Goal: Task Accomplishment & Management: Complete application form

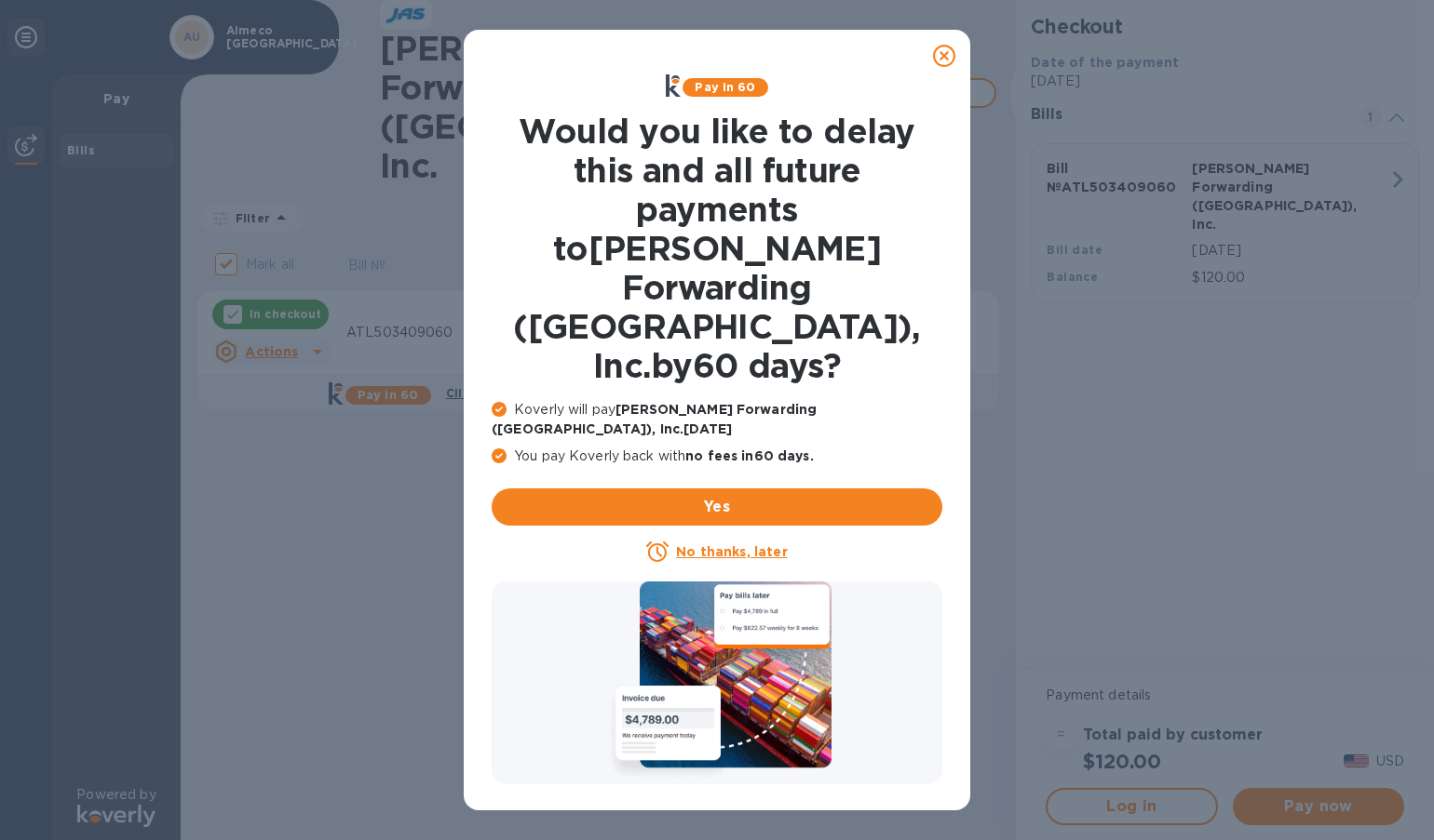
click at [946, 56] on icon at bounding box center [943, 55] width 22 height 22
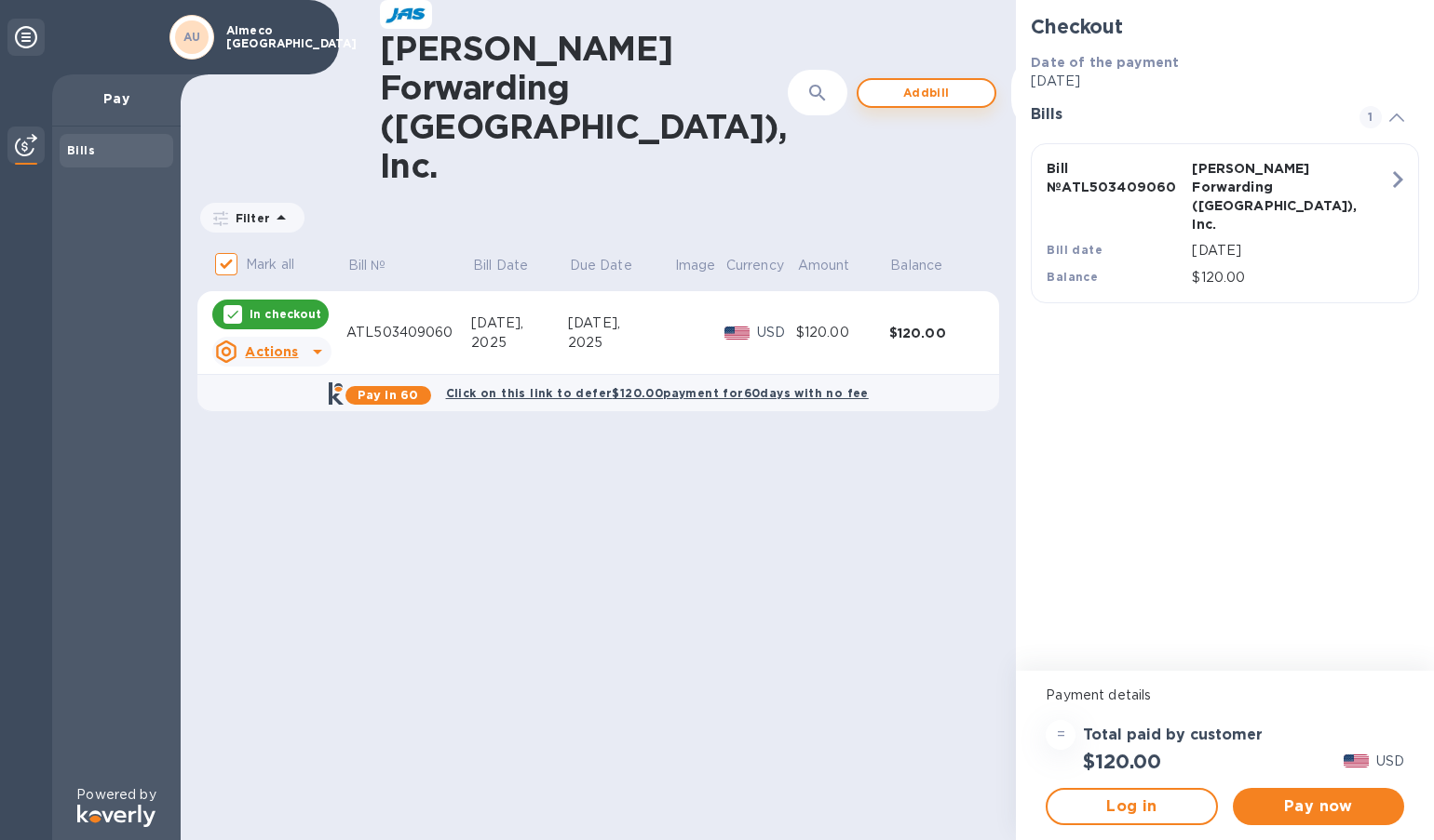
click at [873, 81] on span "Add bill" at bounding box center [926, 92] width 106 height 22
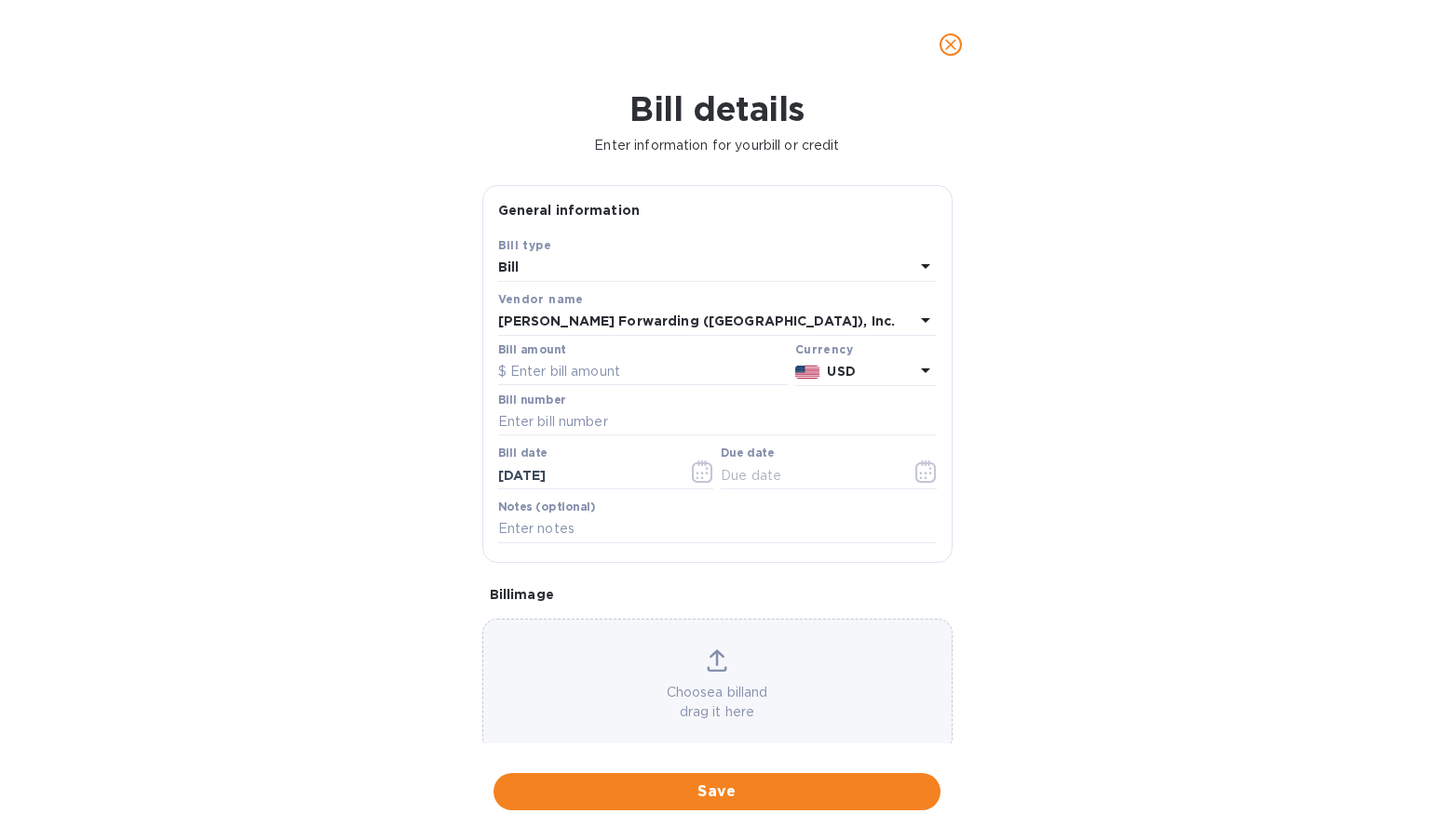
click at [1094, 437] on div "Bill details Enter information for your bill or credit General information Save…" at bounding box center [717, 465] width 1434 height 751
click at [650, 371] on input "text" at bounding box center [642, 372] width 289 height 28
click at [581, 426] on input "text" at bounding box center [717, 422] width 439 height 28
paste input "ATL503400843"
type input "ATL503400843"
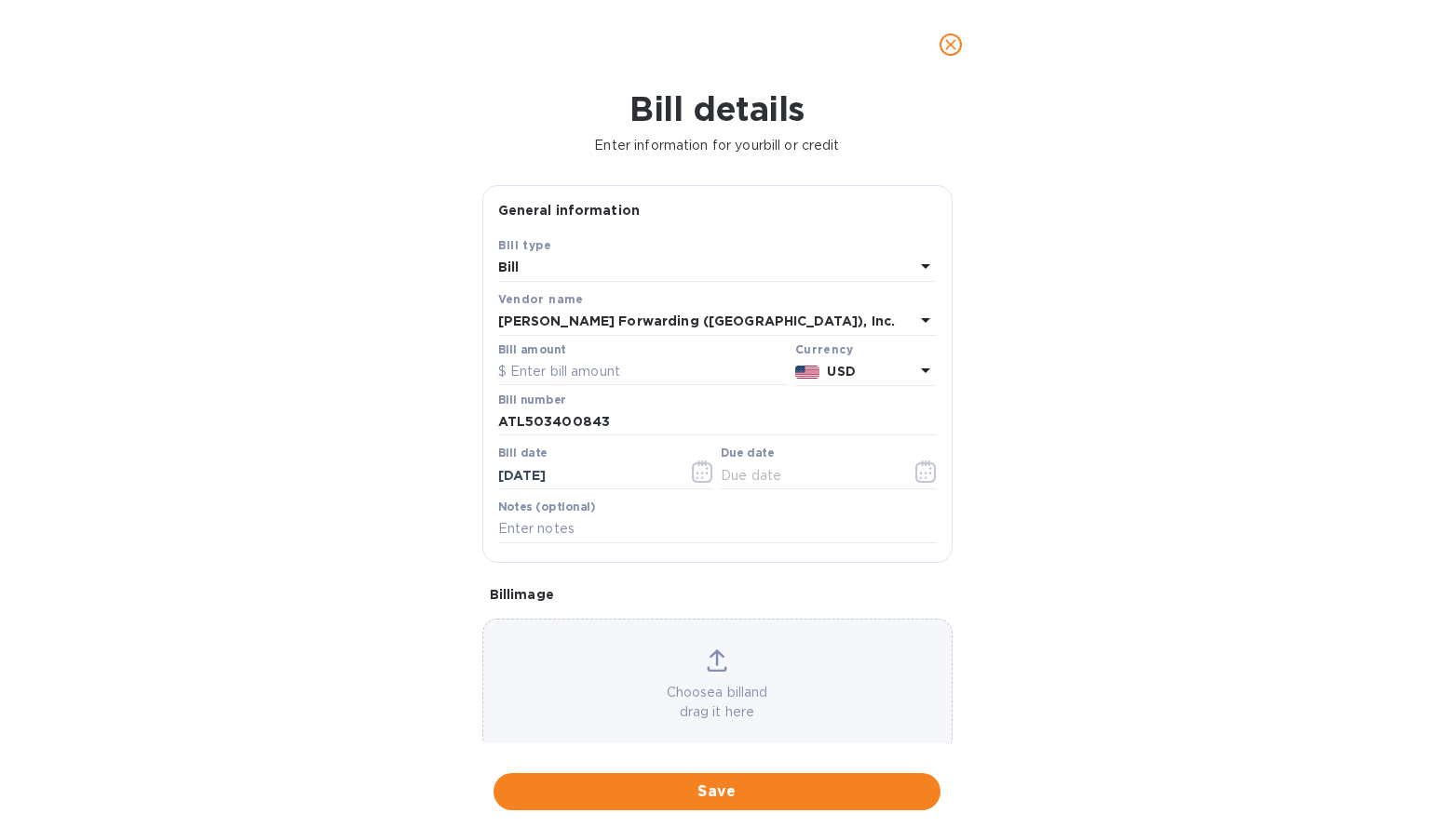
click at [1079, 436] on div "Bill details Enter information for your bill or credit General information Save…" at bounding box center [717, 465] width 1434 height 751
click at [585, 369] on input "text" at bounding box center [642, 372] width 289 height 28
type input "190"
click at [916, 470] on icon "button" at bounding box center [926, 471] width 21 height 22
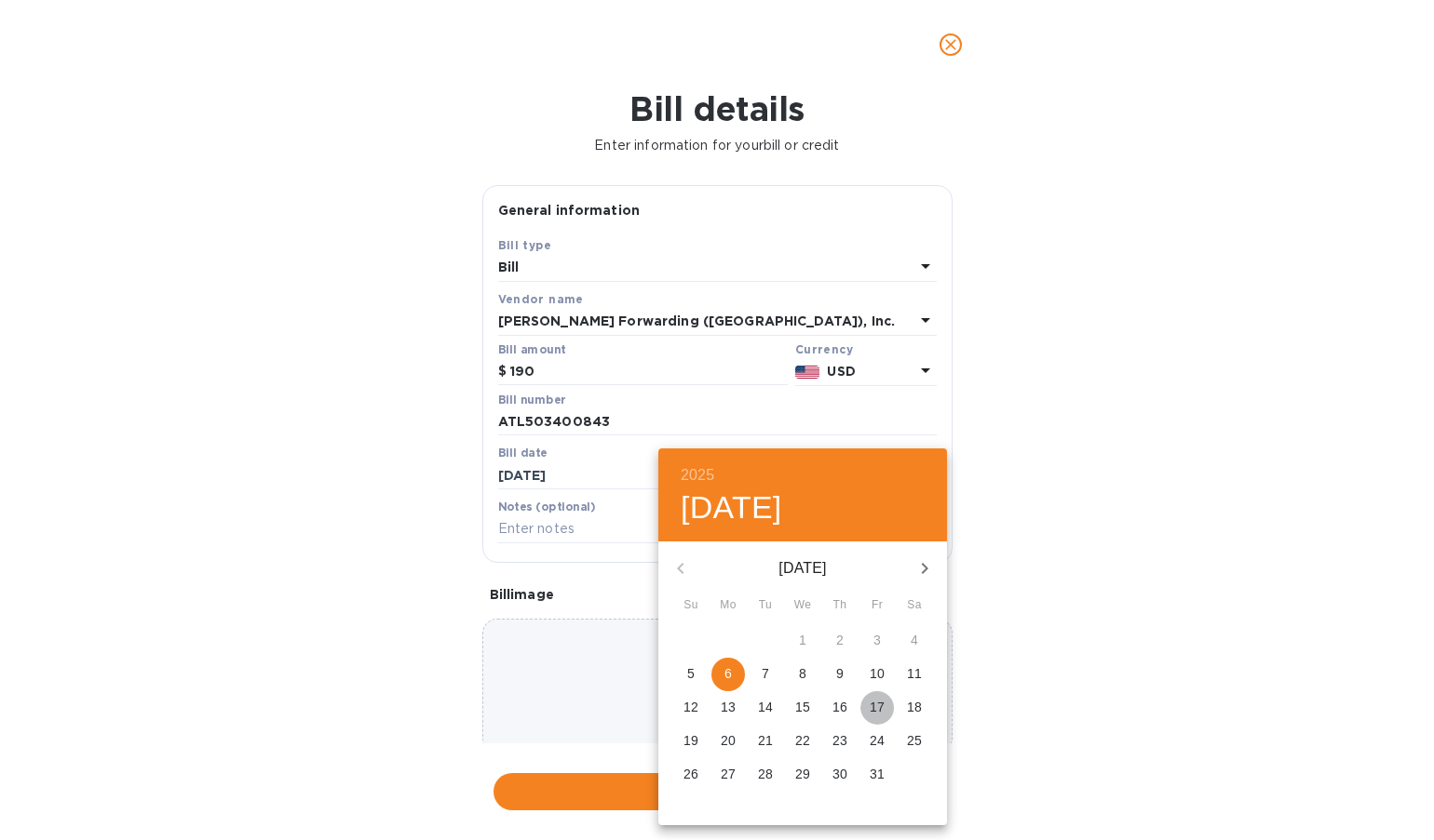
click at [868, 703] on span "17" at bounding box center [877, 707] width 34 height 18
type input "[DATE]"
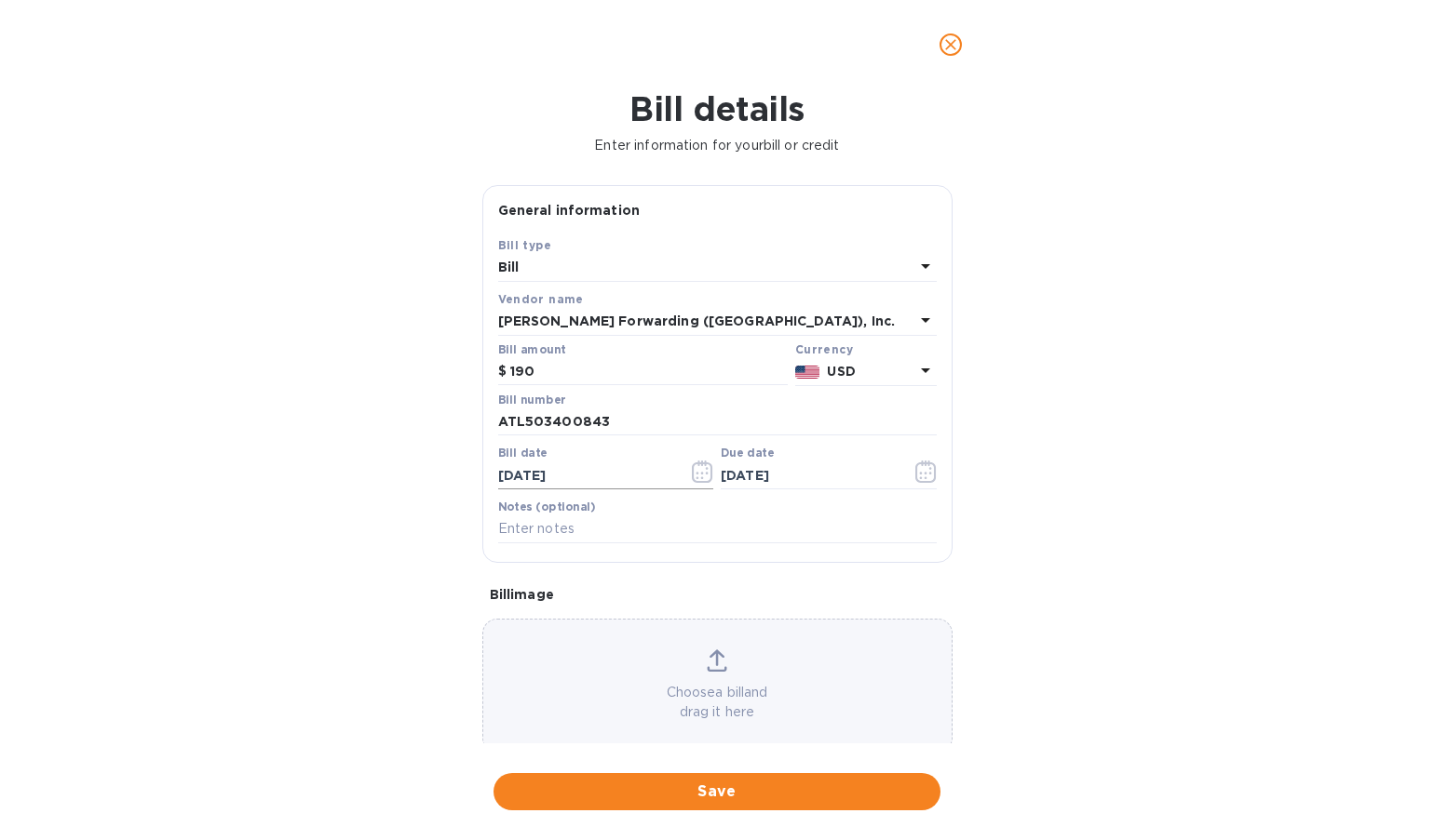
click at [607, 472] on input "[DATE]" at bounding box center [585, 475] width 176 height 28
click at [686, 469] on button "button" at bounding box center [701, 471] width 44 height 45
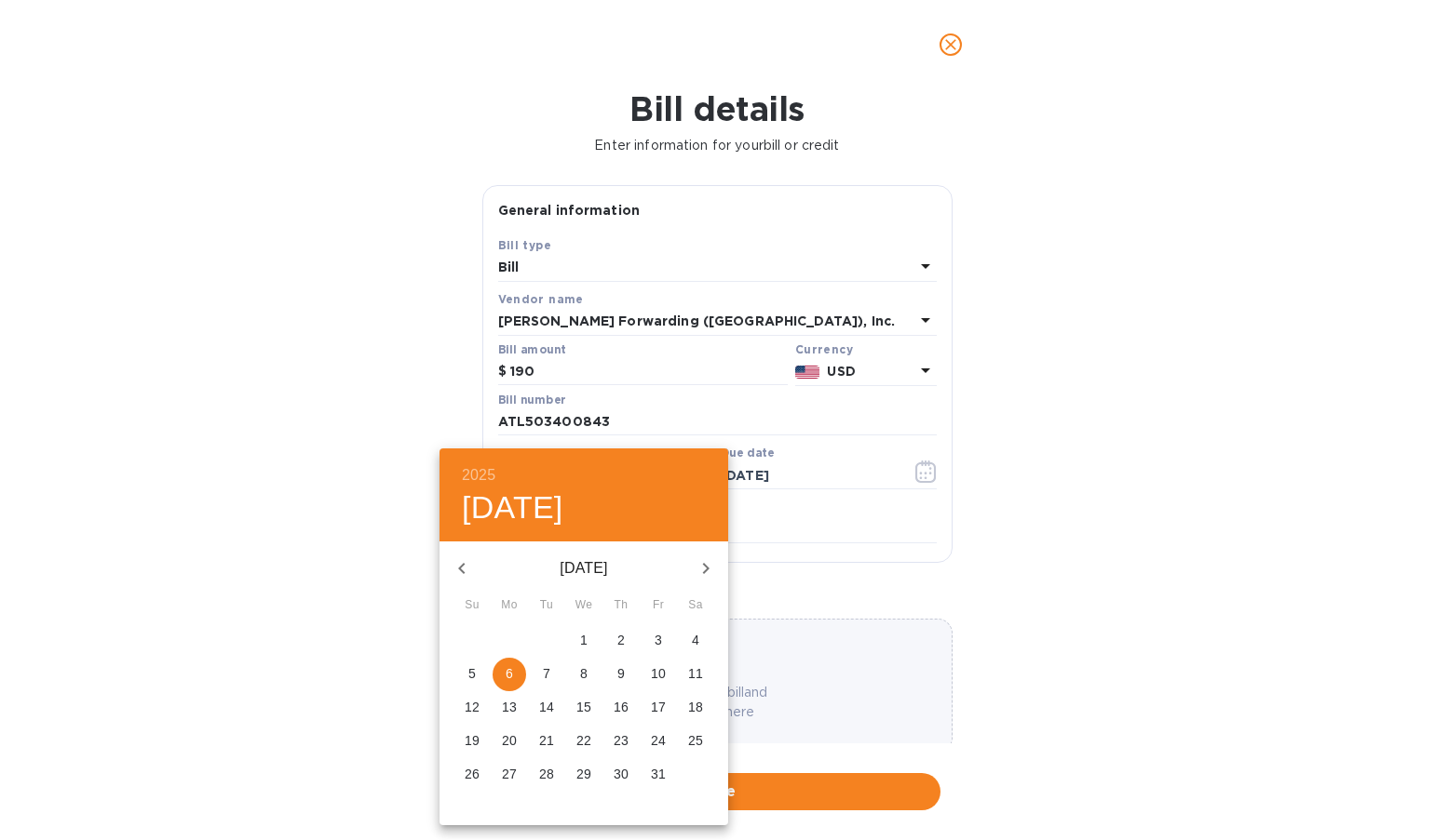
click at [624, 641] on p "2" at bounding box center [621, 640] width 8 height 18
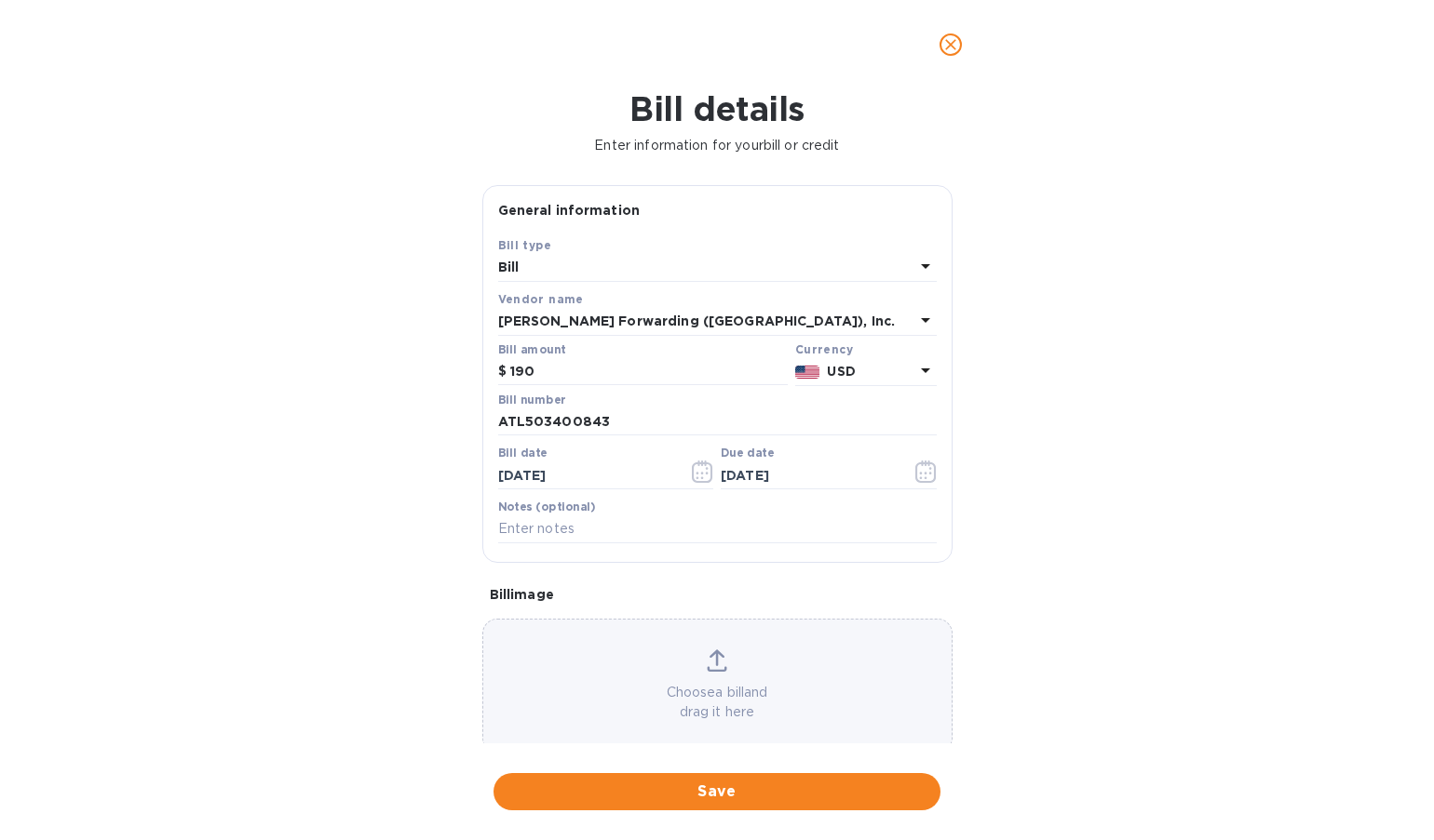
scroll to position [32, 0]
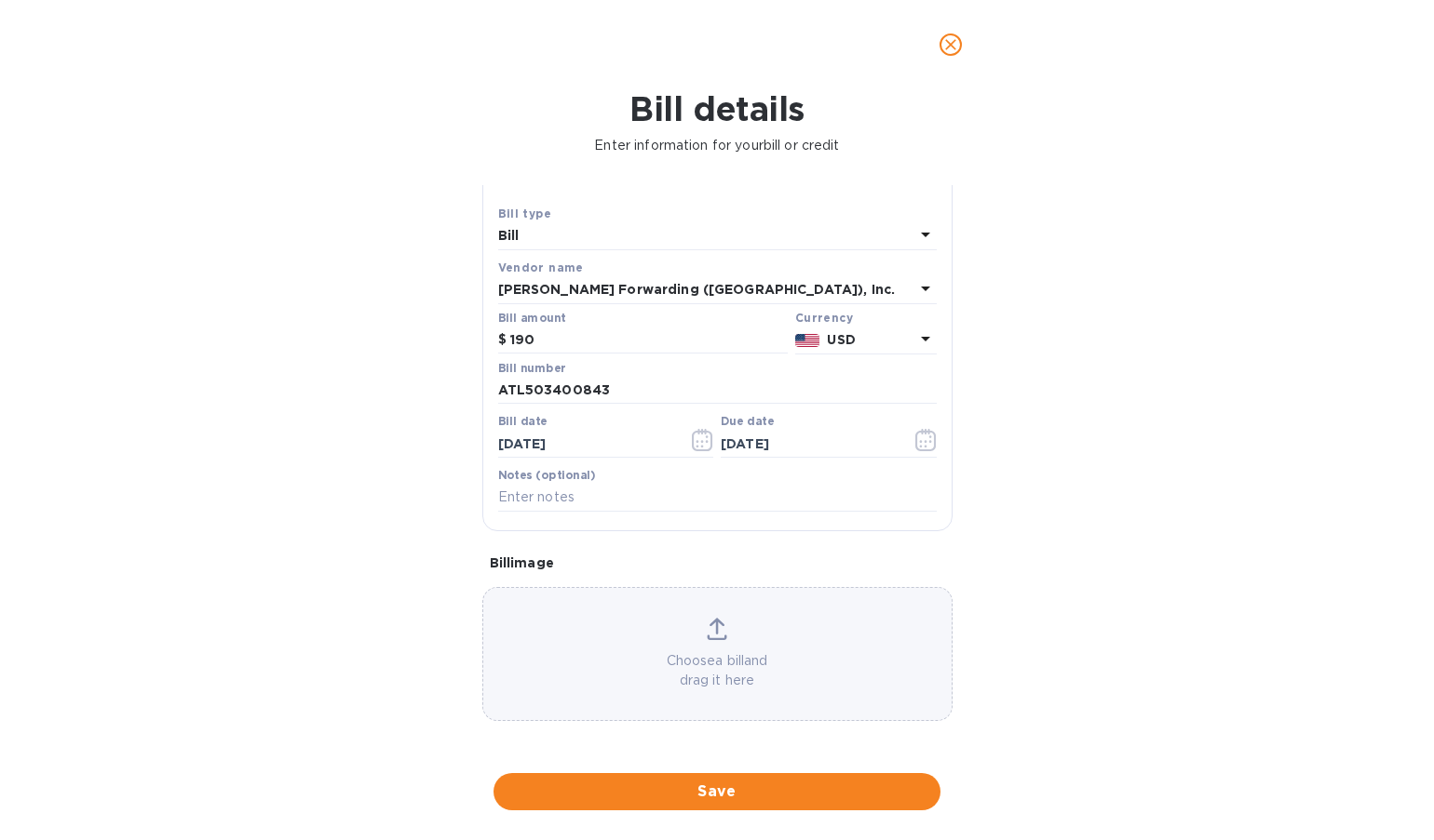
click at [1150, 418] on div "Bill details Enter information for your bill or credit General information Save…" at bounding box center [717, 465] width 1434 height 751
click at [721, 434] on input "[DATE]" at bounding box center [808, 443] width 176 height 28
click at [701, 441] on icon "button" at bounding box center [701, 441] width 3 height 3
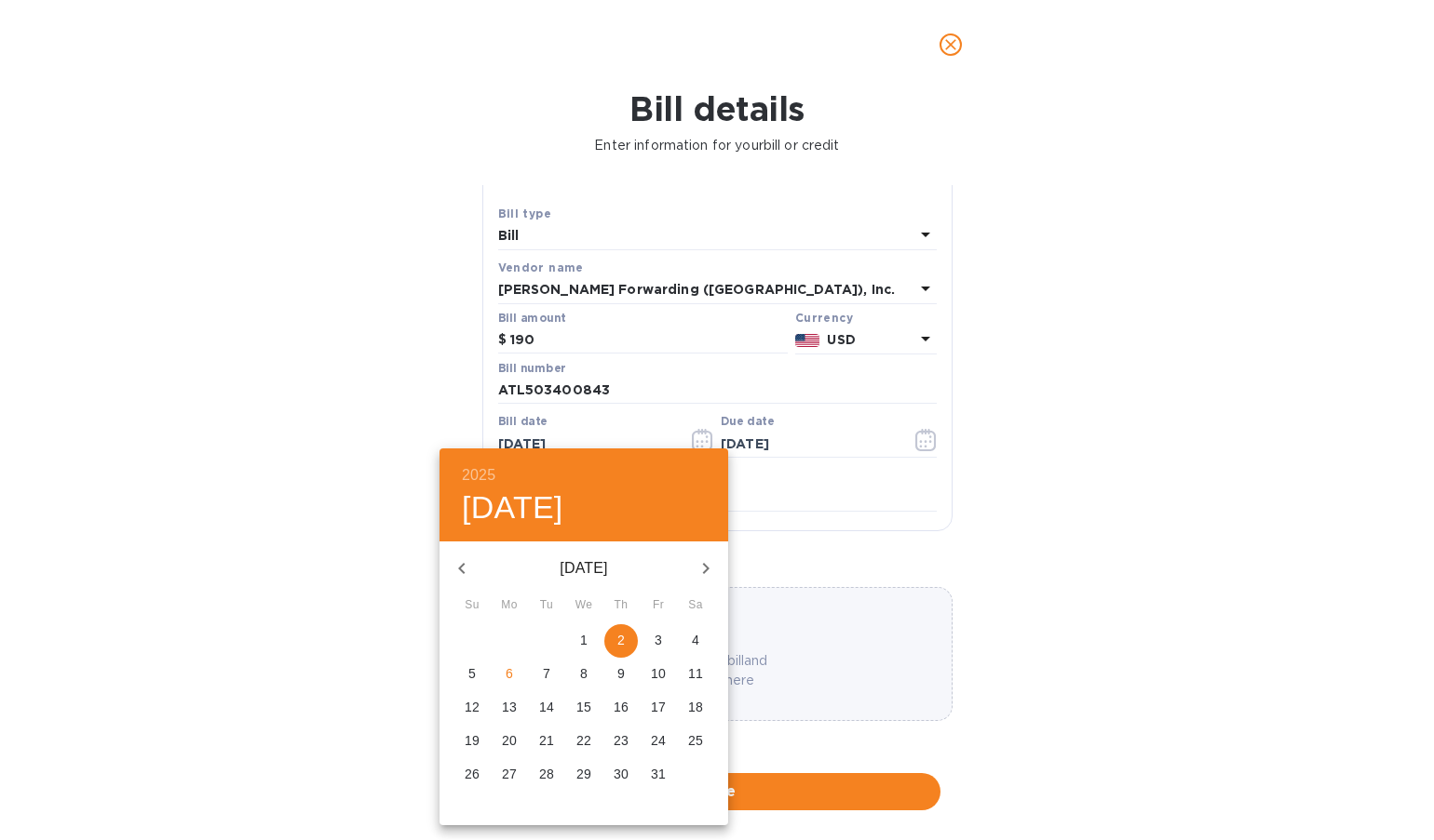
click at [458, 576] on icon "button" at bounding box center [461, 568] width 22 height 22
click at [649, 742] on span "26" at bounding box center [658, 740] width 34 height 18
type input "[DATE]"
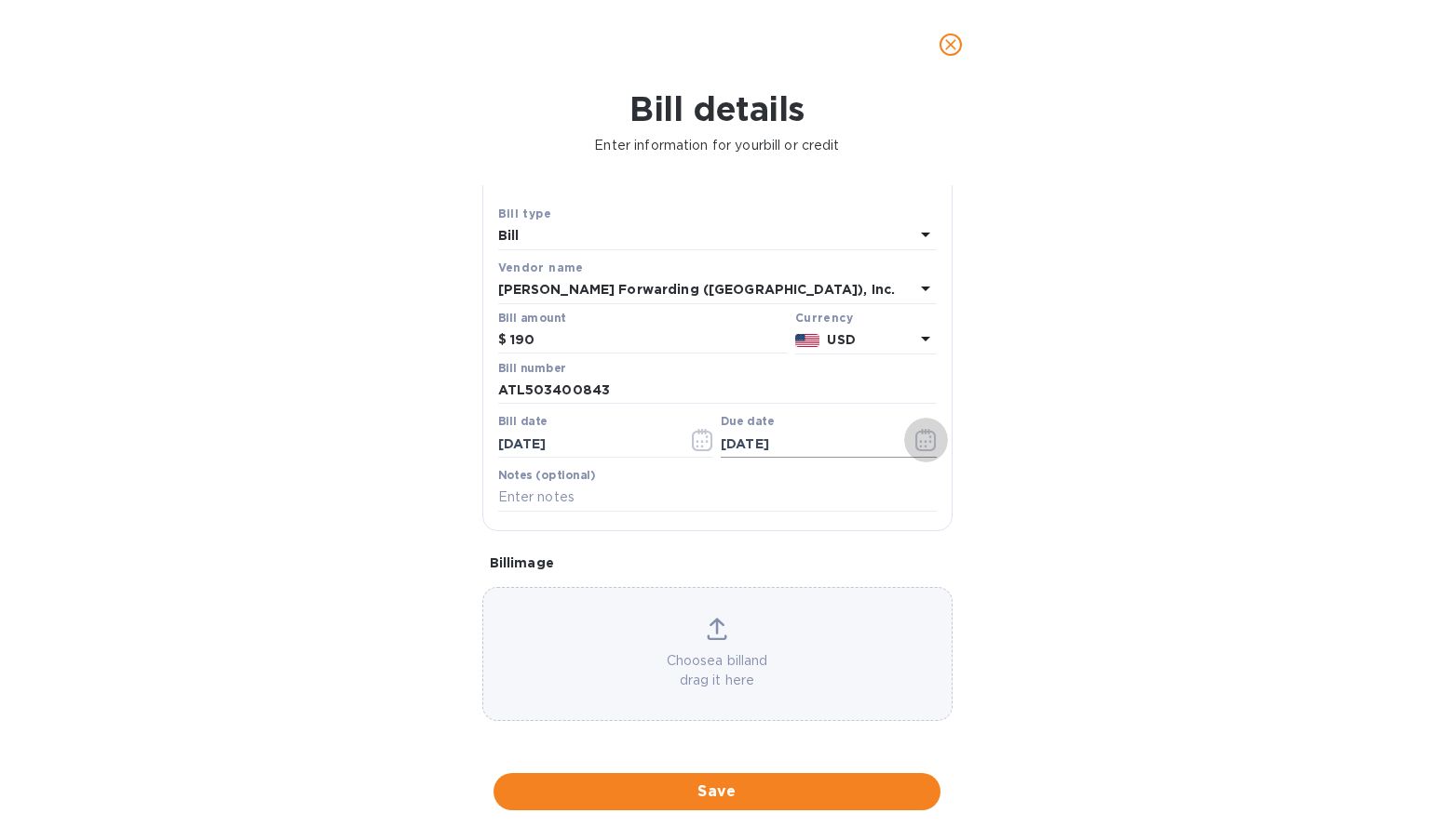
click at [924, 442] on icon "button" at bounding box center [925, 441] width 3 height 3
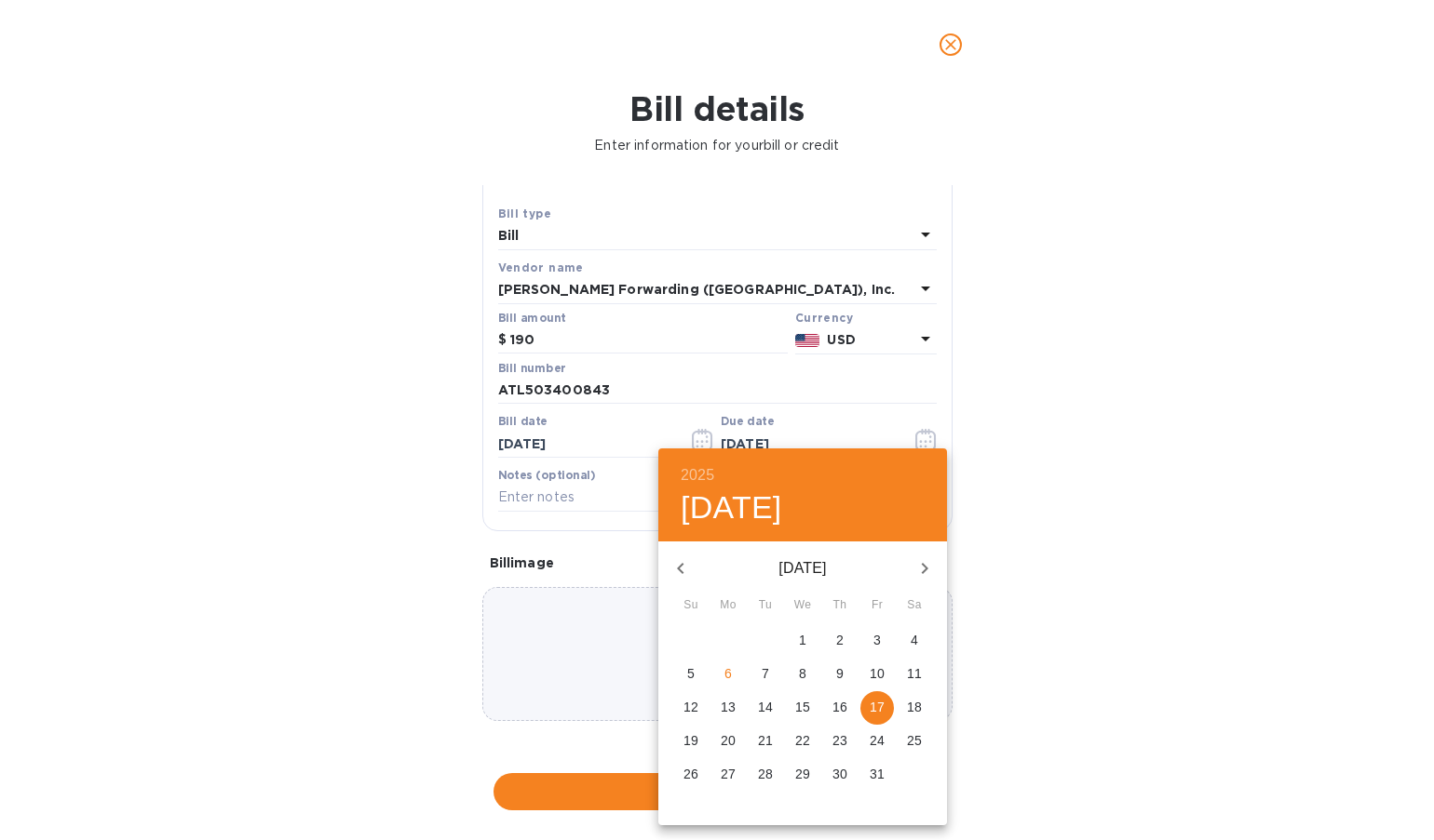
click at [690, 774] on p "26" at bounding box center [690, 774] width 15 height 18
type input "[DATE]"
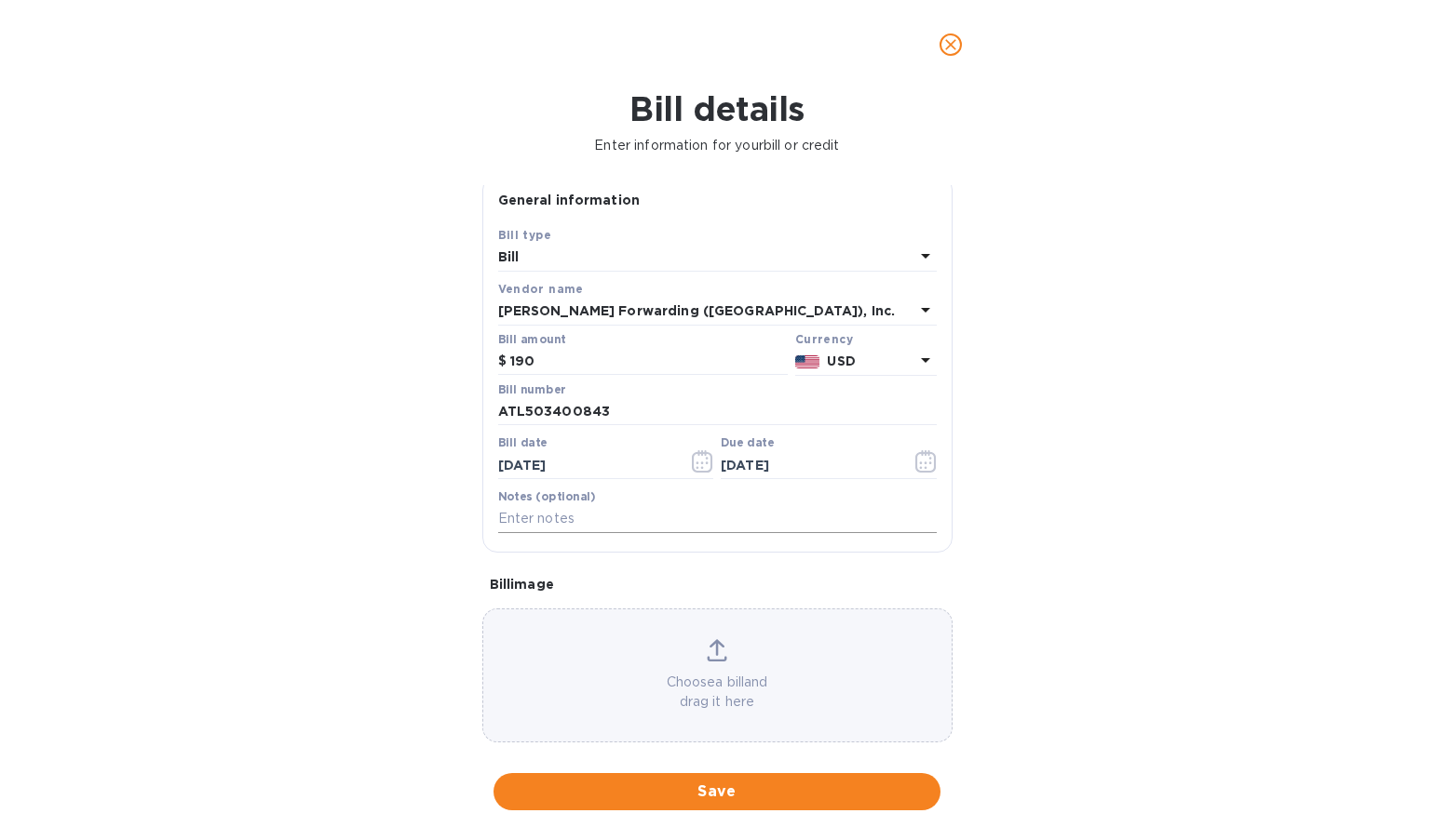
scroll to position [0, 0]
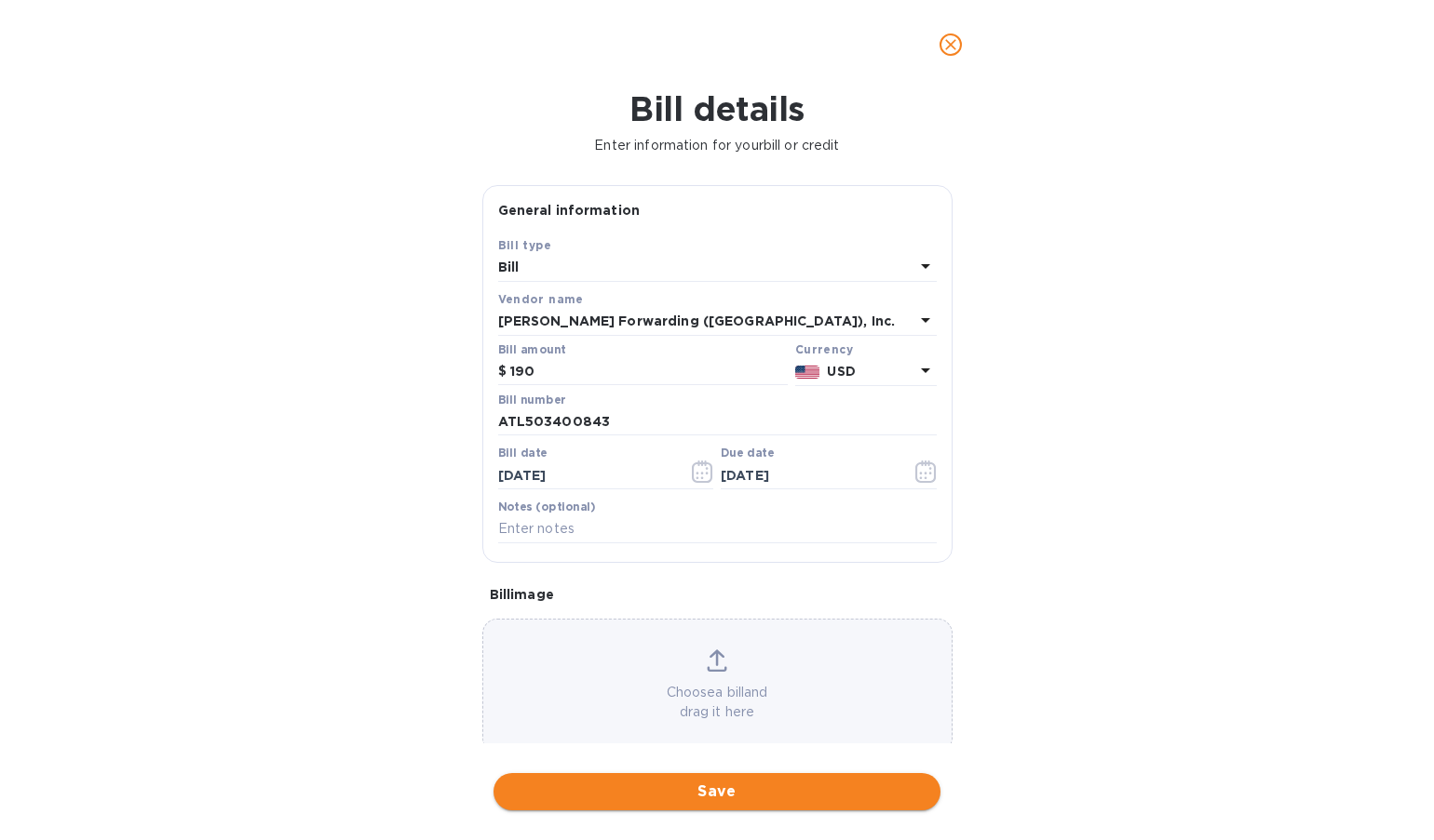
click at [724, 779] on button "Save" at bounding box center [717, 792] width 447 height 37
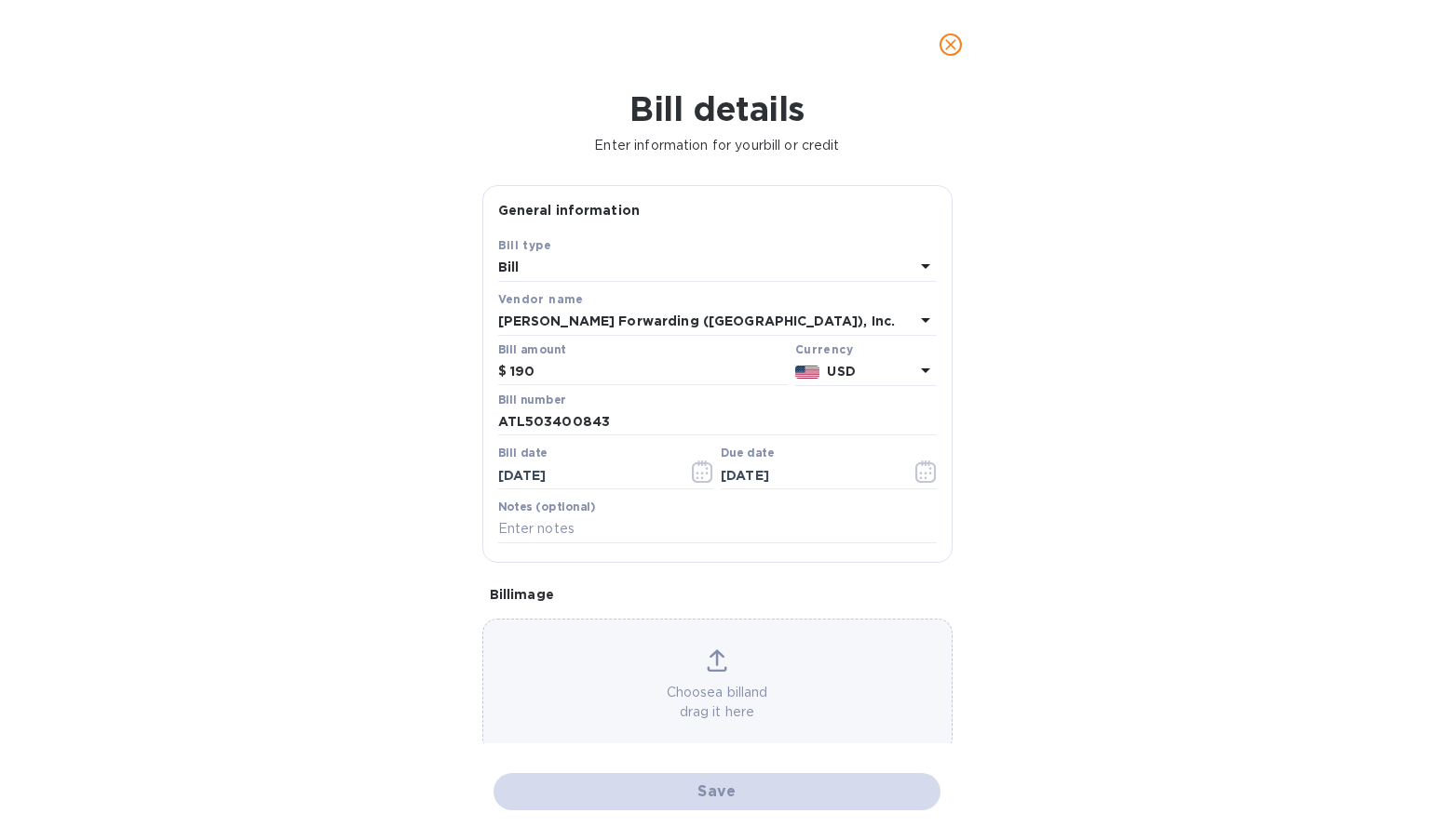
checkbox input "false"
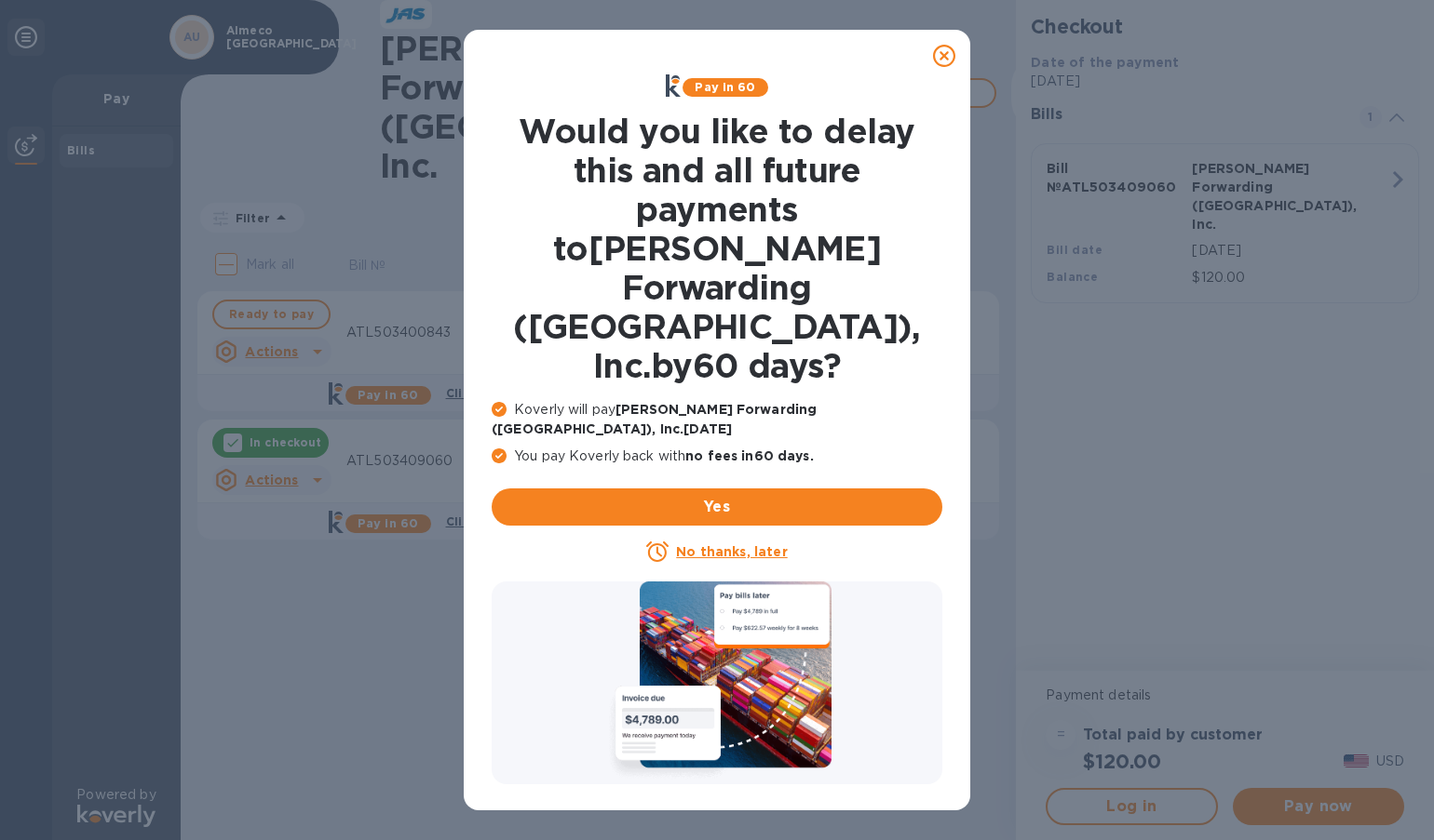
click at [943, 49] on icon at bounding box center [943, 55] width 22 height 22
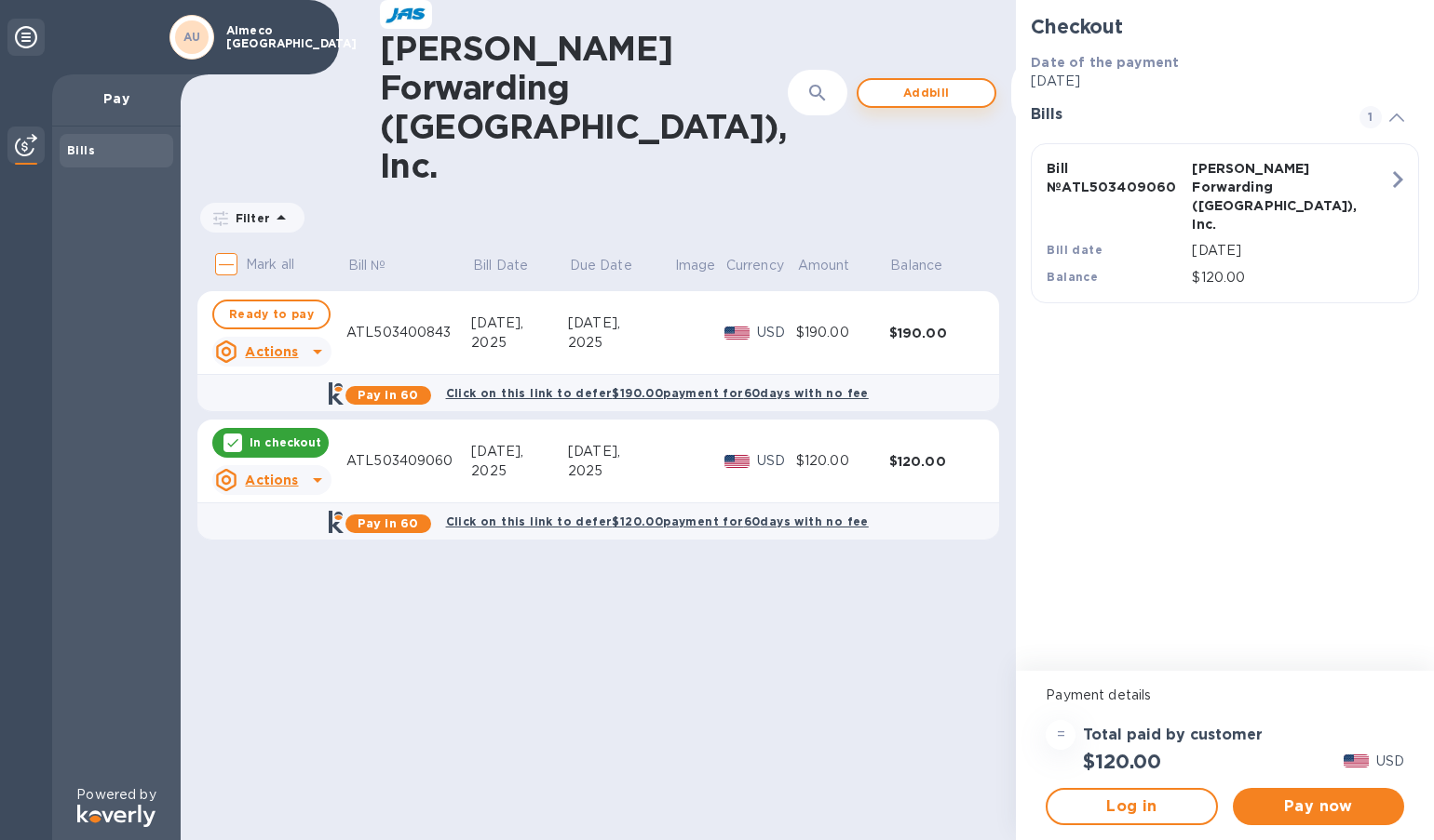
click at [873, 81] on span "Add bill" at bounding box center [926, 92] width 106 height 22
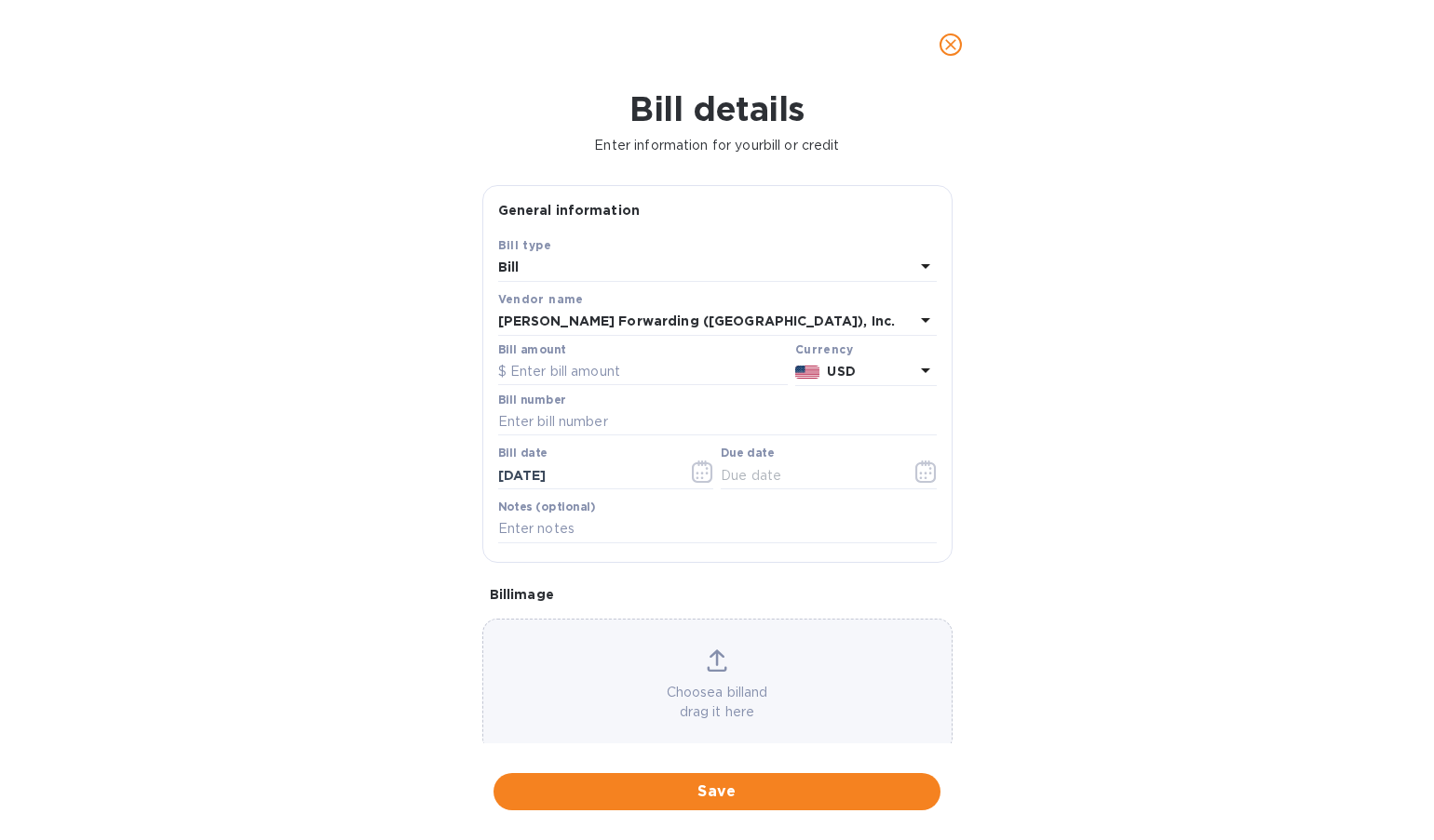
click at [1140, 503] on div "Bill details Enter information for your bill or credit General information Save…" at bounding box center [717, 465] width 1434 height 751
click at [613, 416] on input "text" at bounding box center [717, 422] width 439 height 28
paste input "ATL503379182"
type input "ATL503379182"
click at [623, 370] on input "text" at bounding box center [642, 372] width 289 height 28
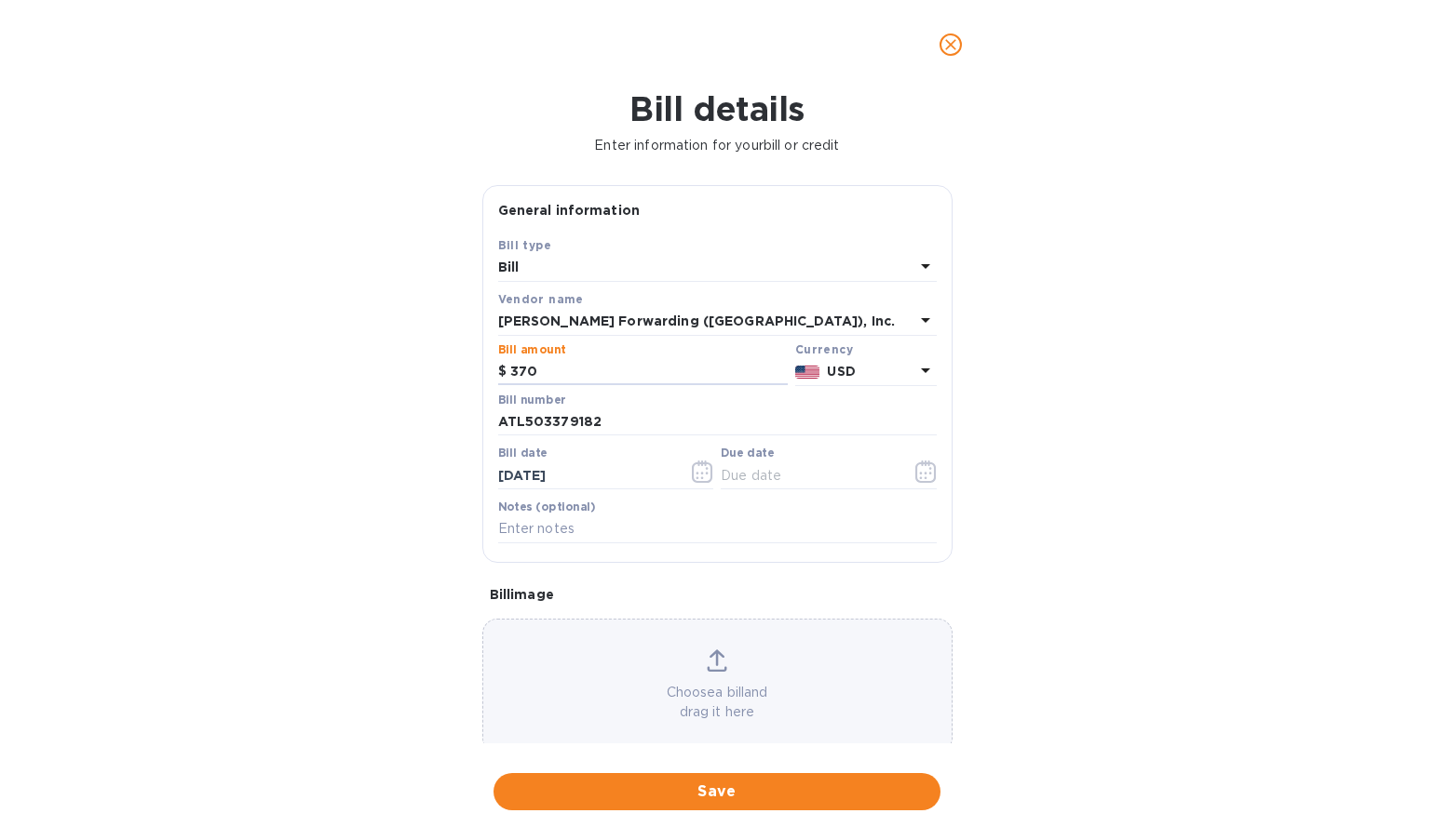
type input "370"
click at [1184, 381] on div "Bill details Enter information for your bill or credit General information Save…" at bounding box center [717, 465] width 1434 height 751
click at [701, 478] on icon "button" at bounding box center [701, 478] width 3 height 3
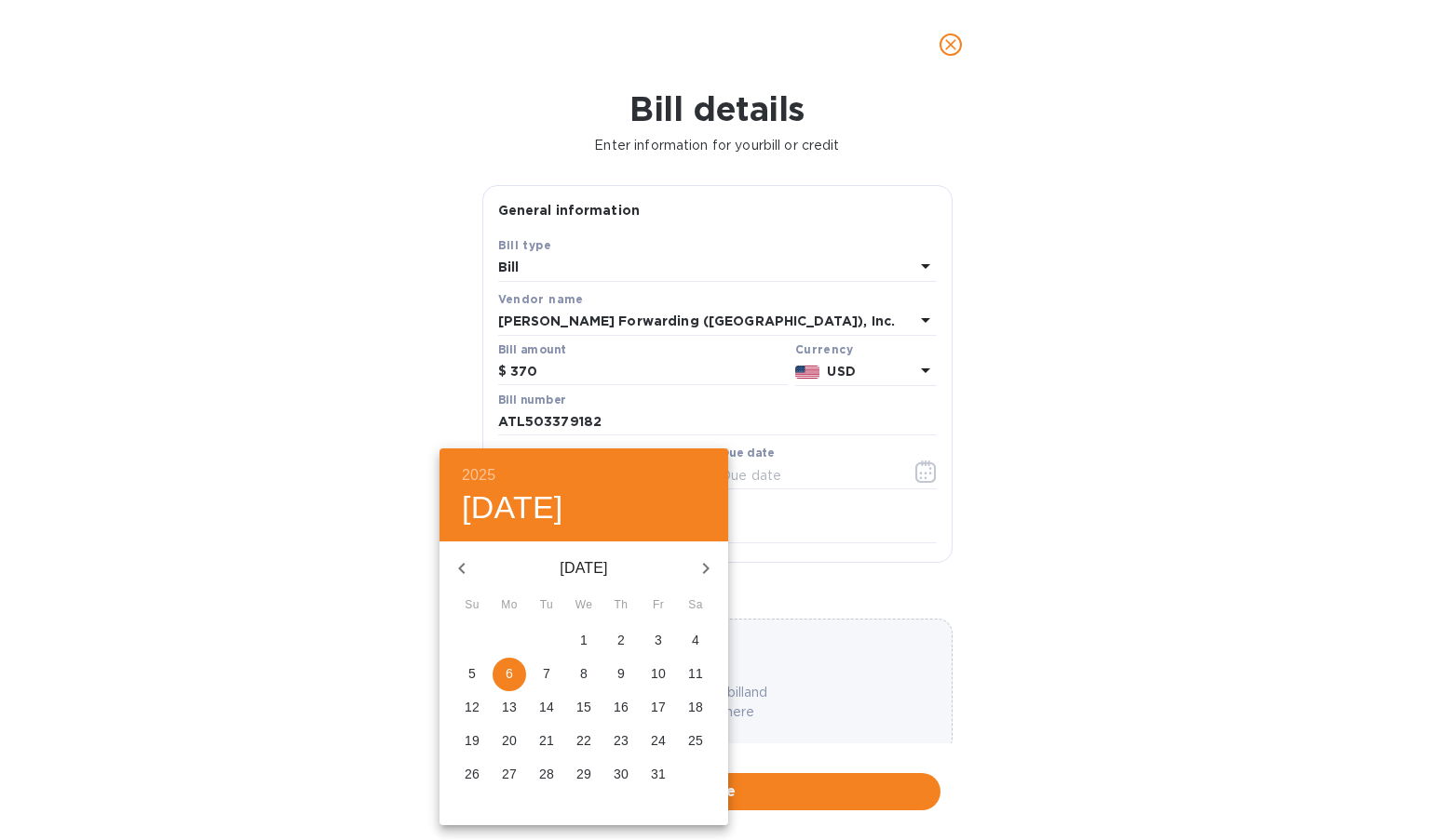
click at [468, 571] on icon "button" at bounding box center [461, 568] width 22 height 22
click at [586, 667] on p "10" at bounding box center [583, 673] width 15 height 18
type input "[DATE]"
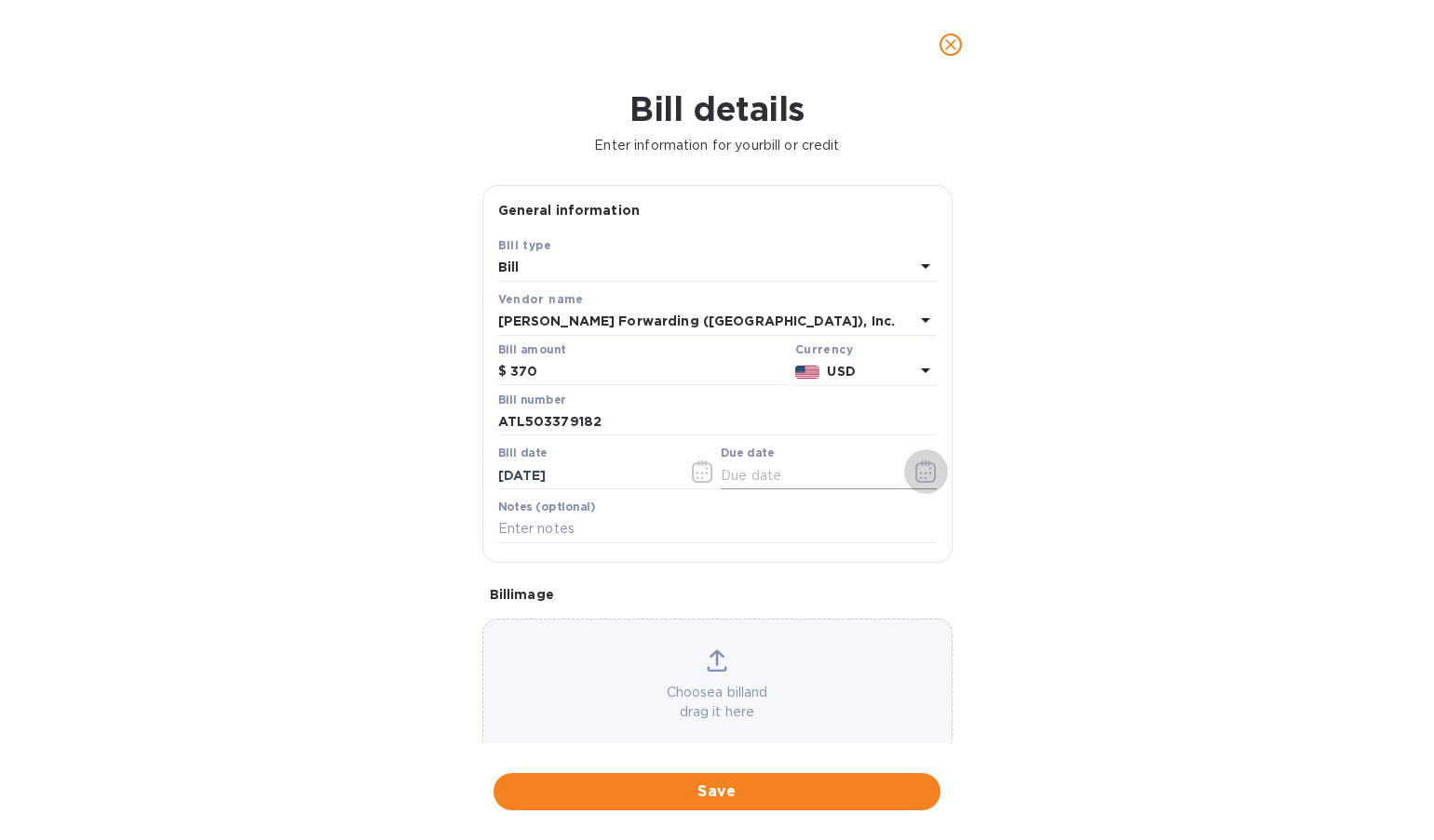
click at [916, 471] on icon "button" at bounding box center [926, 471] width 21 height 22
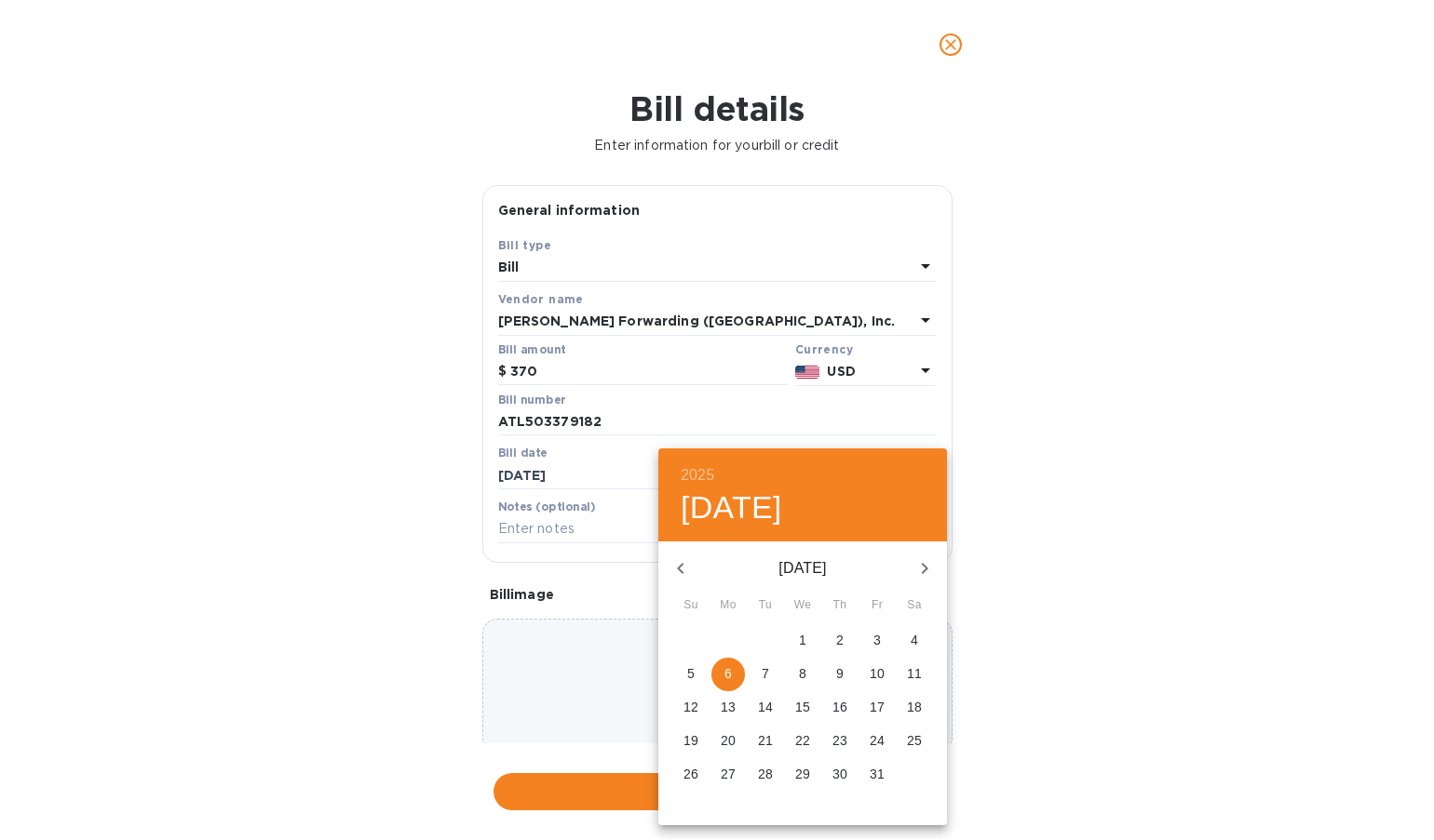
click at [882, 680] on p "10" at bounding box center [876, 673] width 15 height 18
type input "[DATE]"
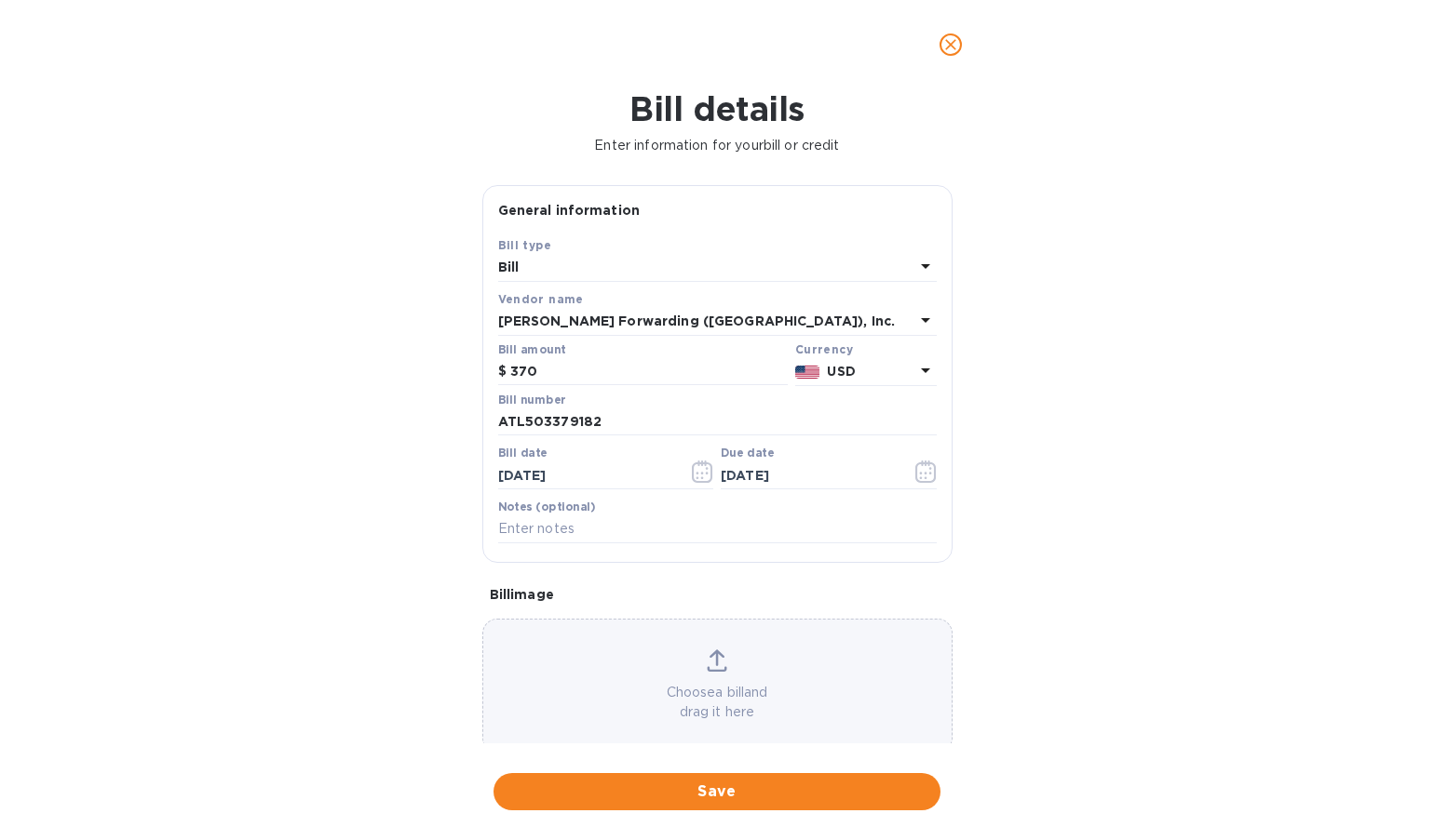
click at [914, 263] on icon at bounding box center [925, 266] width 22 height 22
click at [1050, 289] on div "Bill details Enter information for your bill or credit General information Save…" at bounding box center [717, 465] width 1434 height 751
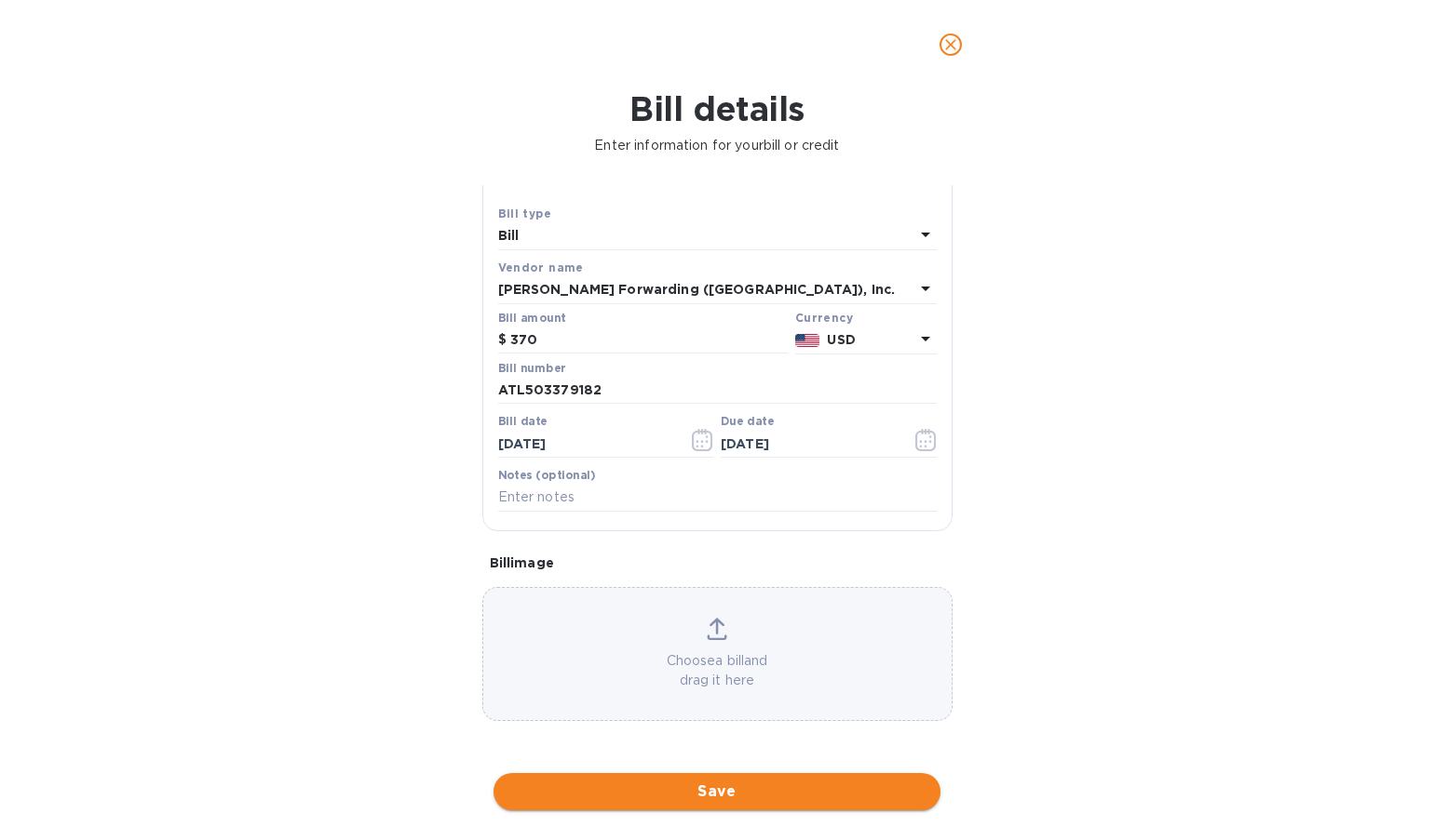
click at [733, 786] on span "Save" at bounding box center [717, 792] width 417 height 22
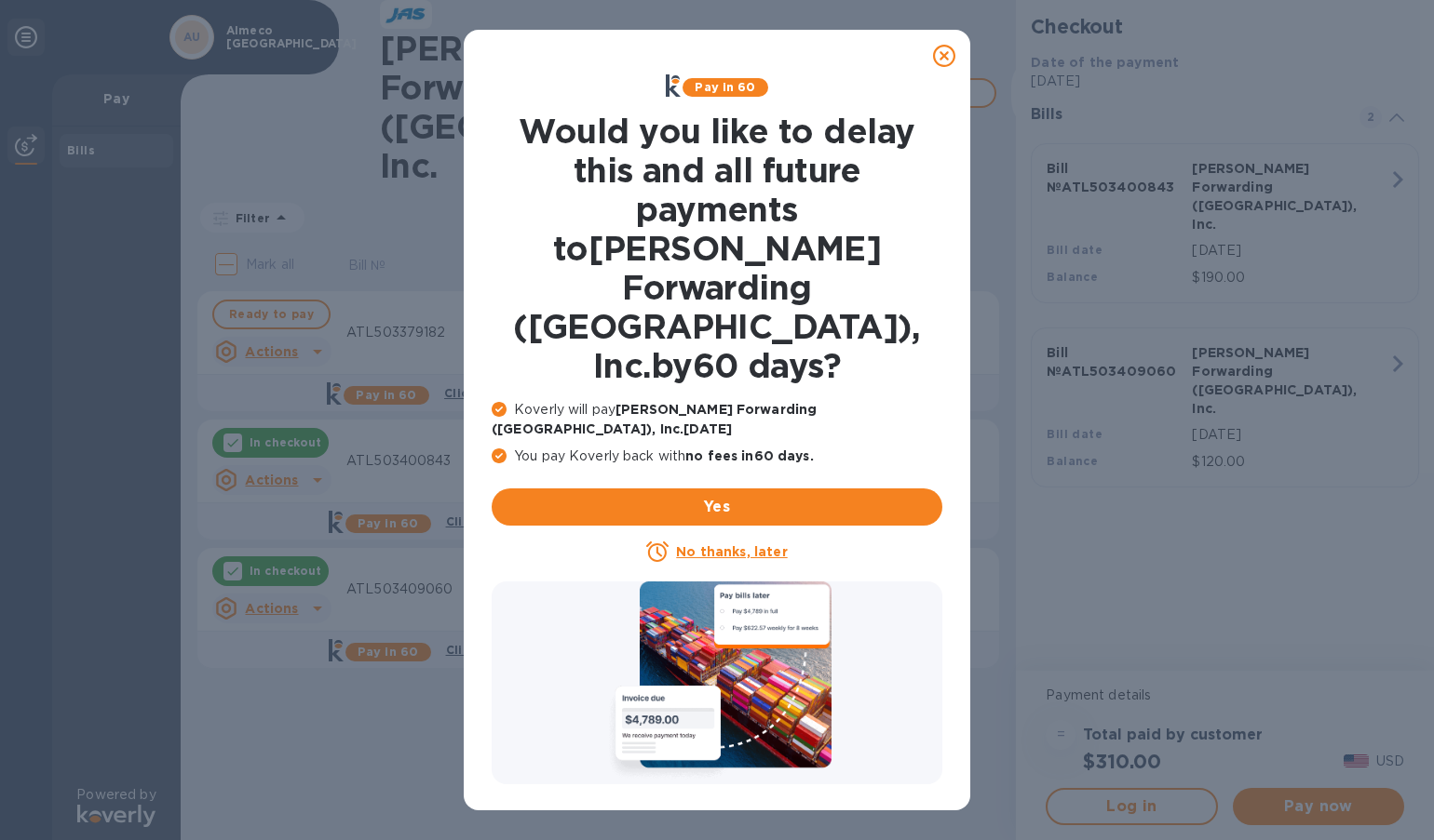
click at [940, 57] on icon at bounding box center [943, 55] width 22 height 22
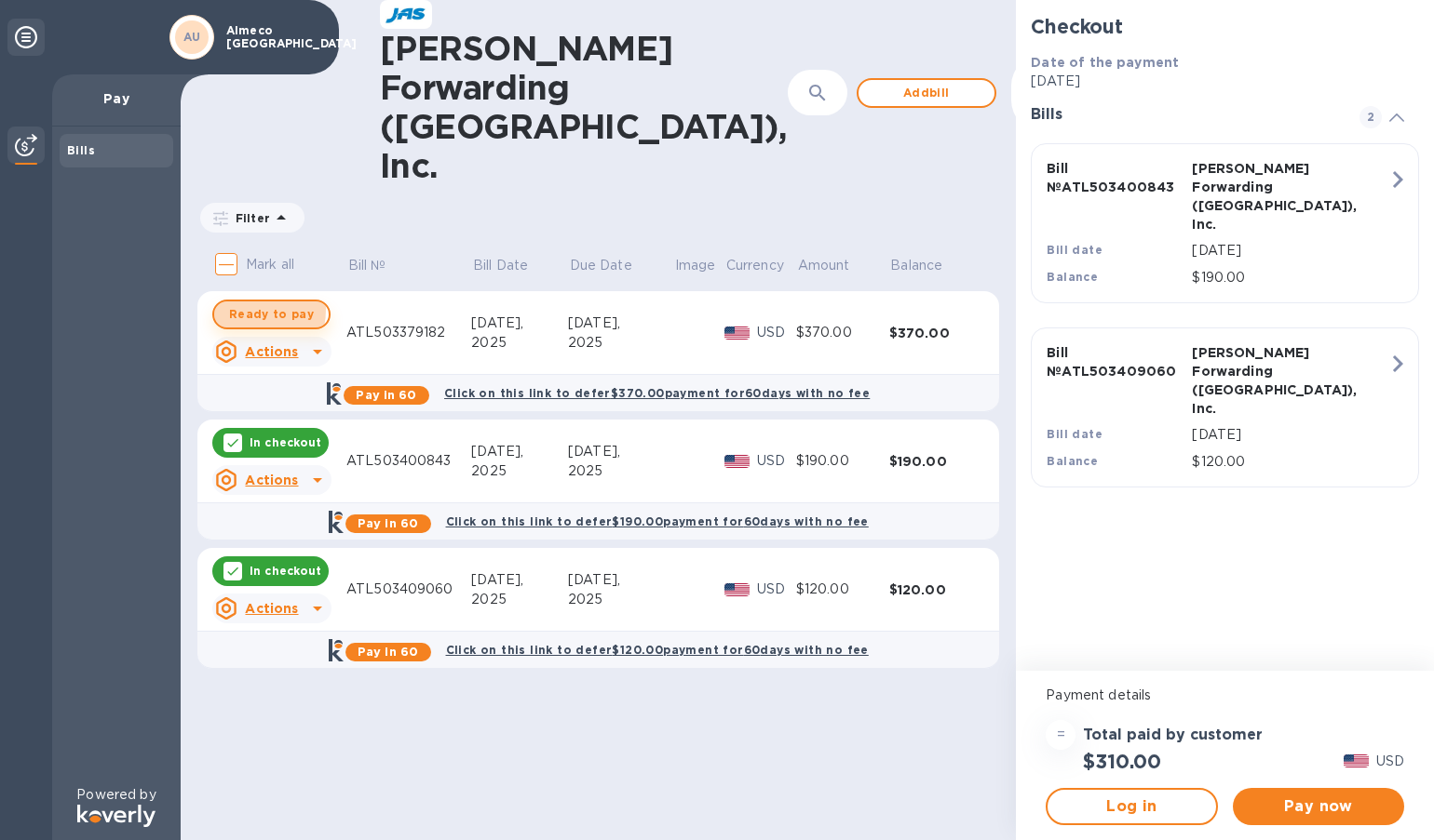
click at [242, 304] on span "Ready to pay" at bounding box center [271, 314] width 84 height 22
checkbox input "true"
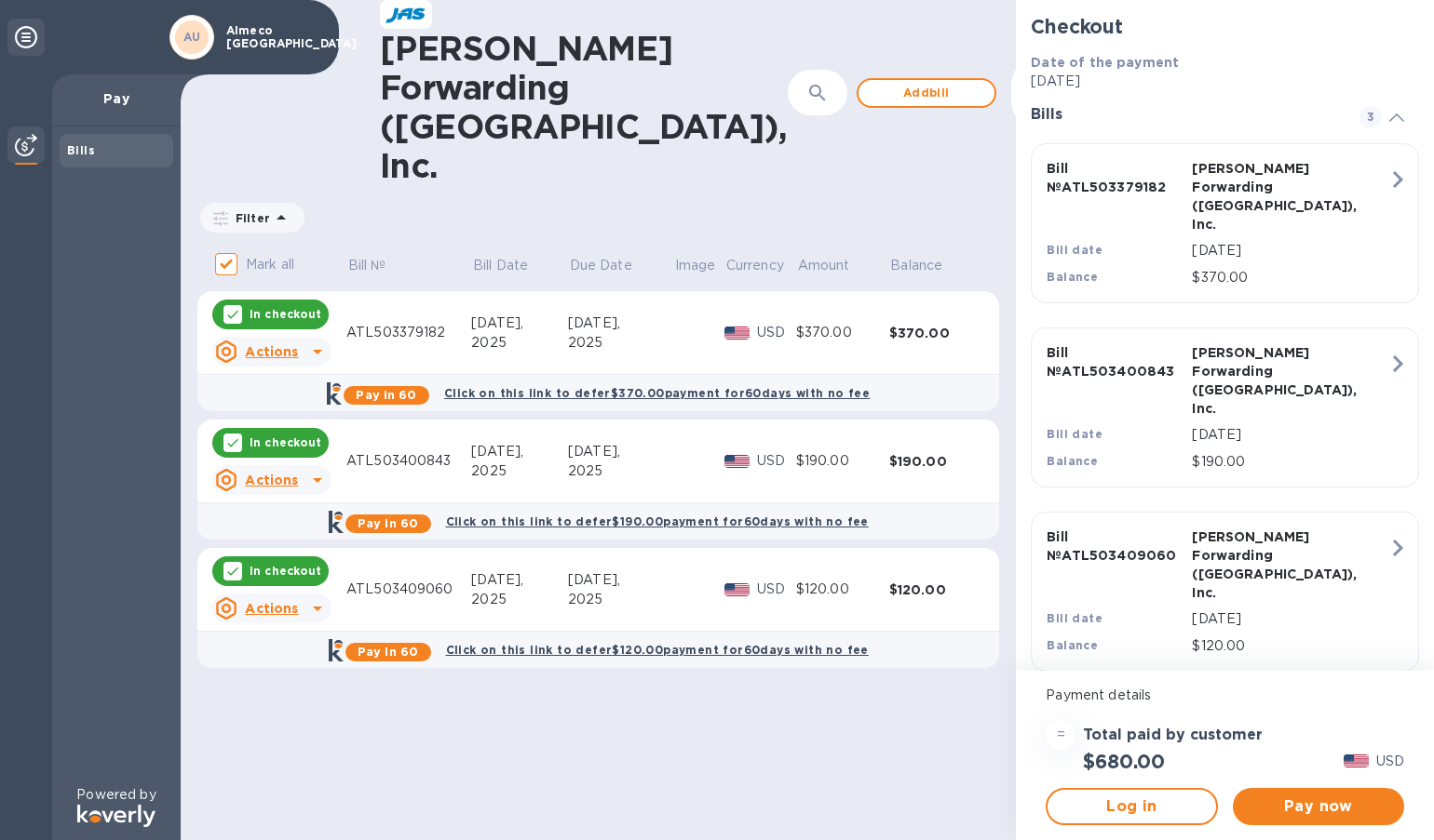
click at [821, 792] on div "[PERSON_NAME] Forwarding ([GEOGRAPHIC_DATA]), Inc. ​ Add [PERSON_NAME] to hide …" at bounding box center [598, 420] width 835 height 840
click at [295, 601] on u "Actions" at bounding box center [271, 608] width 53 height 15
click at [290, 645] on b "Open bill" at bounding box center [295, 644] width 62 height 15
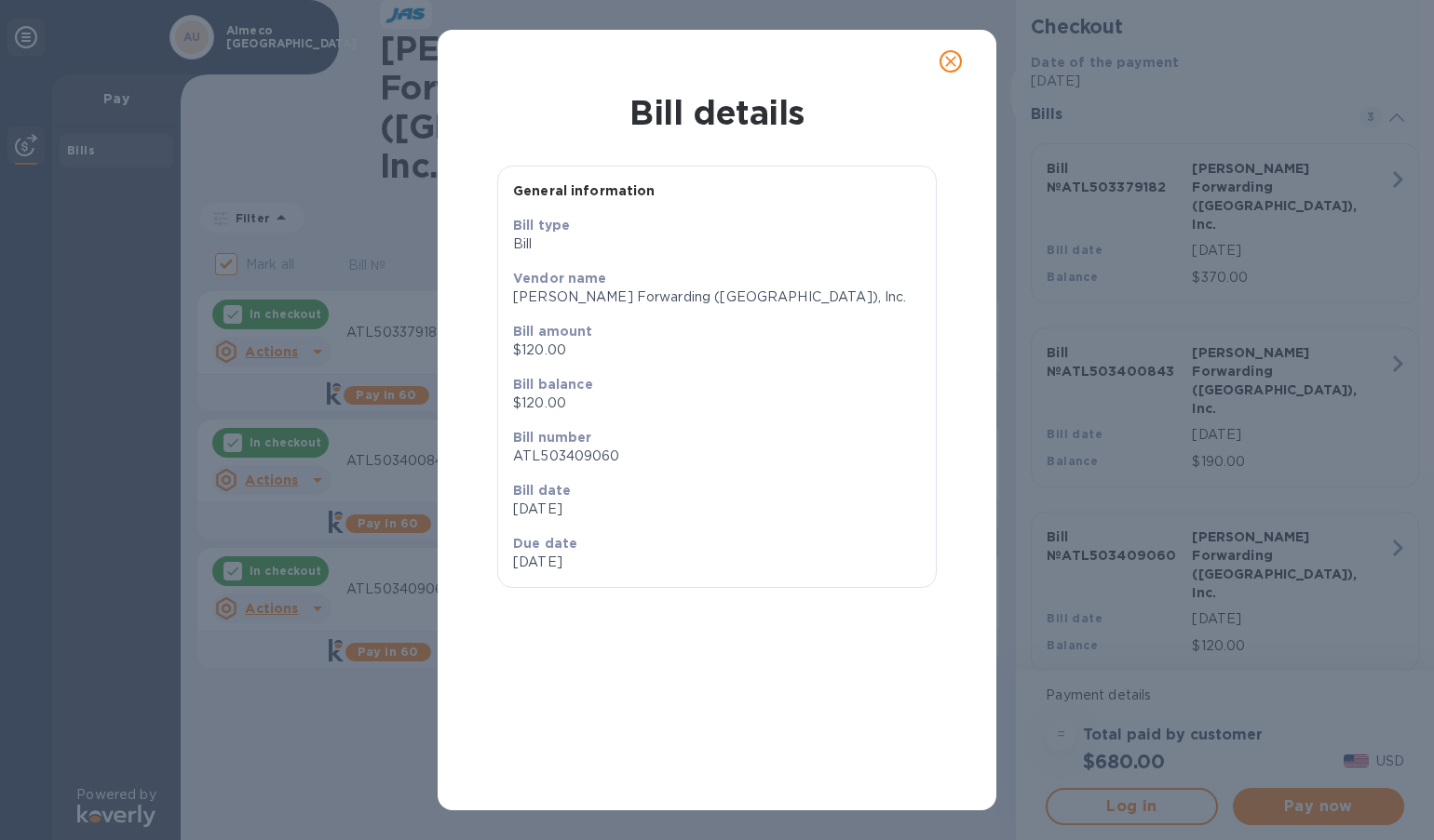
click at [953, 73] on button "close" at bounding box center [951, 61] width 45 height 45
